Goal: Navigation & Orientation: Find specific page/section

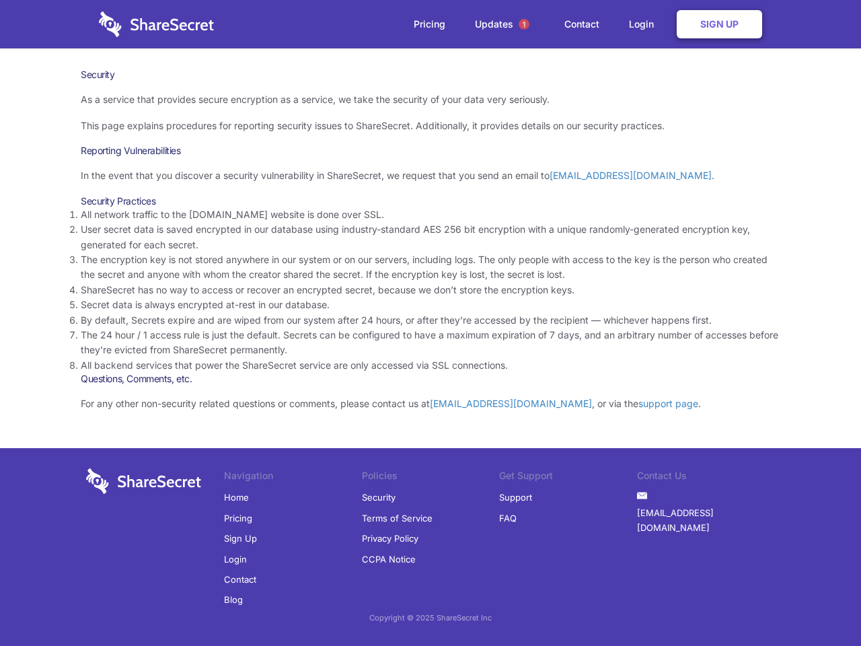
click at [431, 323] on li "By default, Secrets expire and are wiped from our system after 24 hours, or aft…" at bounding box center [431, 320] width 700 height 15
click at [524, 24] on span "1" at bounding box center [524, 24] width 11 height 11
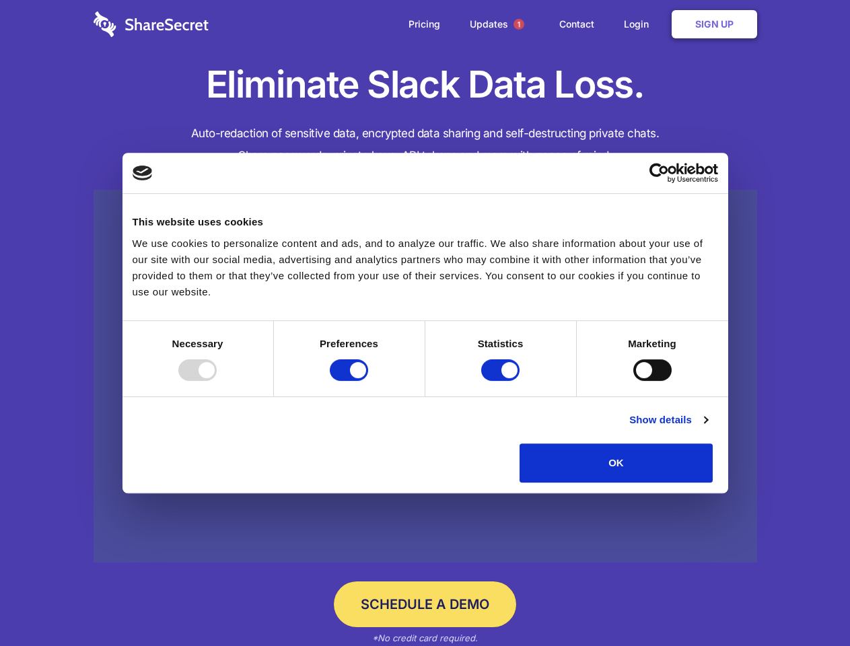
click at [217, 381] on div at bounding box center [197, 370] width 38 height 22
click at [368, 381] on input "Preferences" at bounding box center [349, 370] width 38 height 22
checkbox input "false"
click at [502, 381] on input "Statistics" at bounding box center [500, 370] width 38 height 22
checkbox input "false"
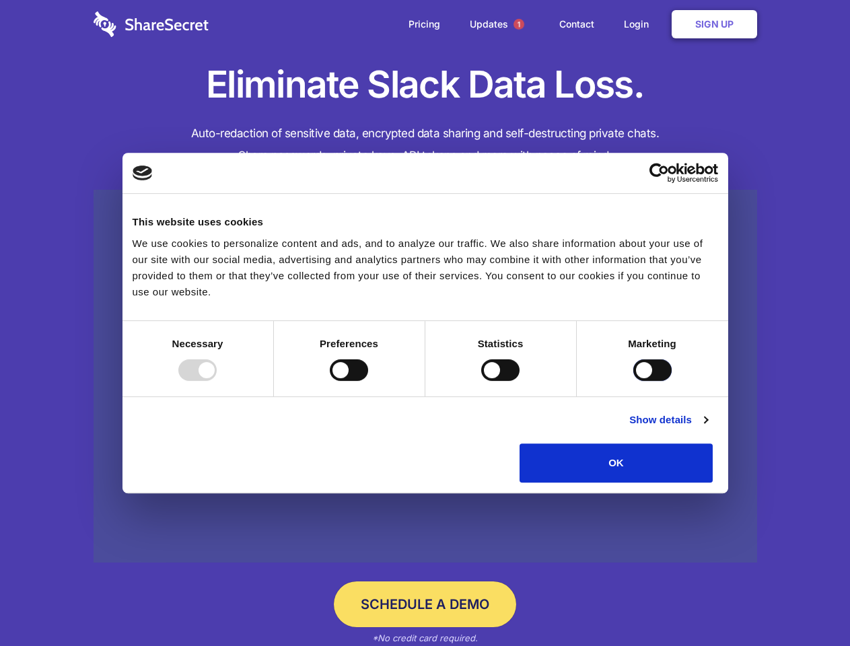
click at [633, 381] on input "Marketing" at bounding box center [652, 370] width 38 height 22
checkbox input "true"
click at [707, 428] on link "Show details" at bounding box center [668, 420] width 78 height 16
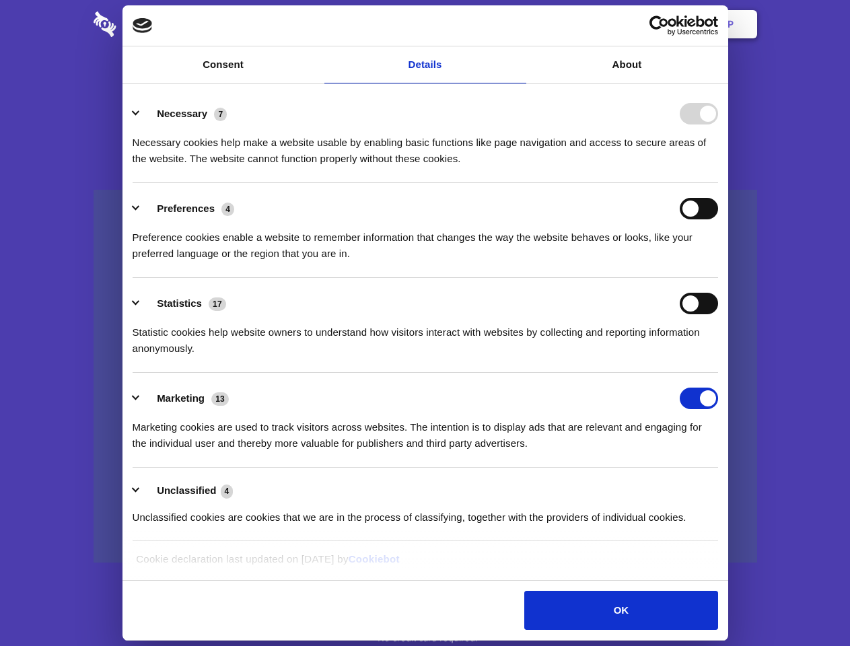
click at [744, 487] on link at bounding box center [426, 377] width 664 height 374
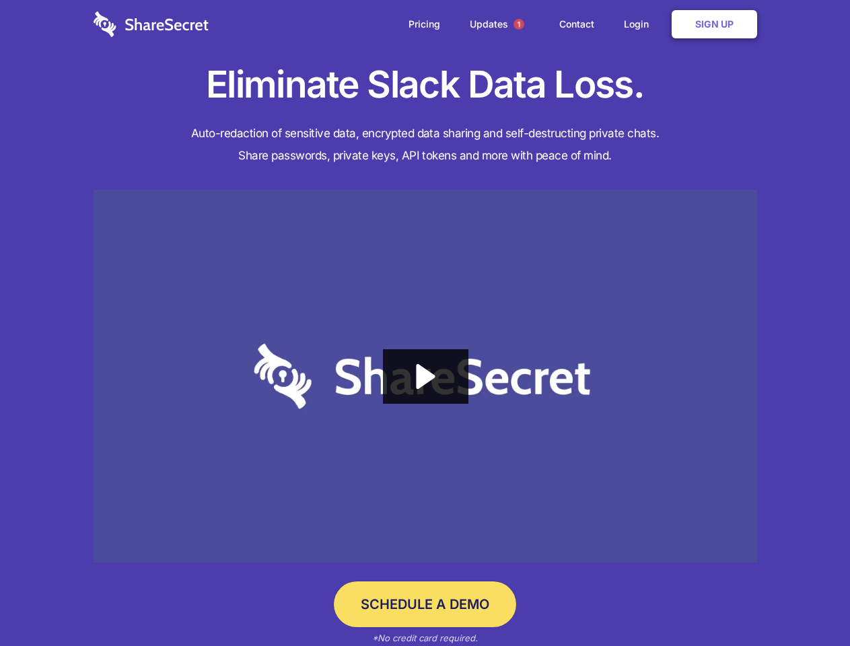
click at [518, 24] on span "1" at bounding box center [519, 24] width 11 height 11
